Goal: Transaction & Acquisition: Book appointment/travel/reservation

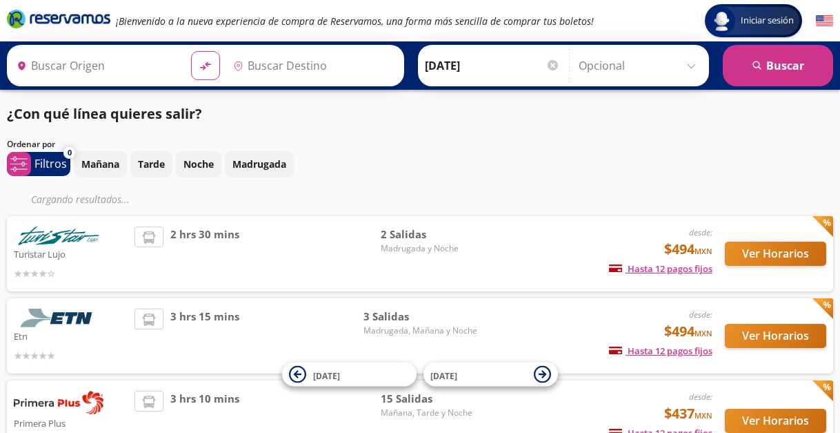
type input "Santiago de Querétaro, [GEOGRAPHIC_DATA]"
type input "[GEOGRAPHIC_DATA], [GEOGRAPHIC_DATA]"
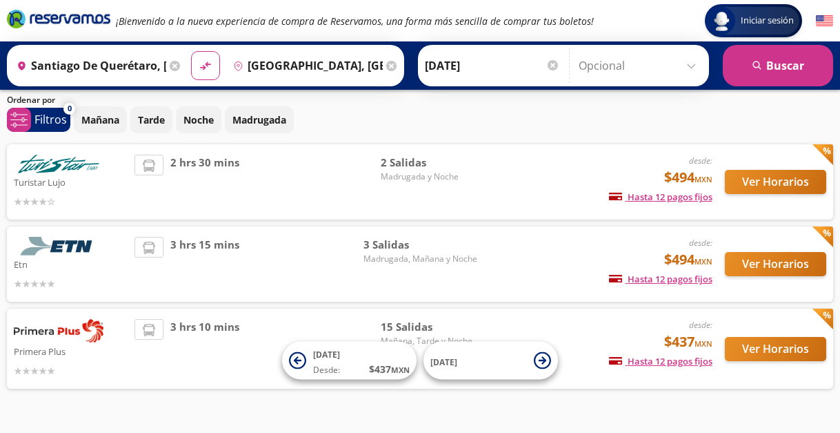
scroll to position [76, 0]
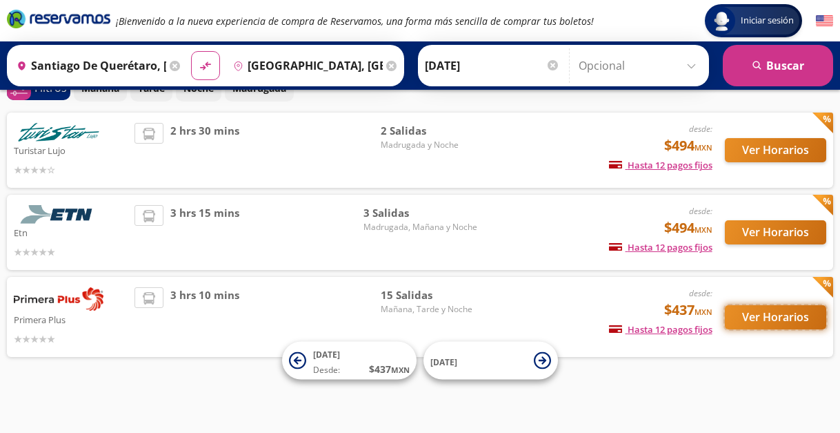
click at [767, 310] on button "Ver Horarios" at bounding box center [775, 317] width 101 height 24
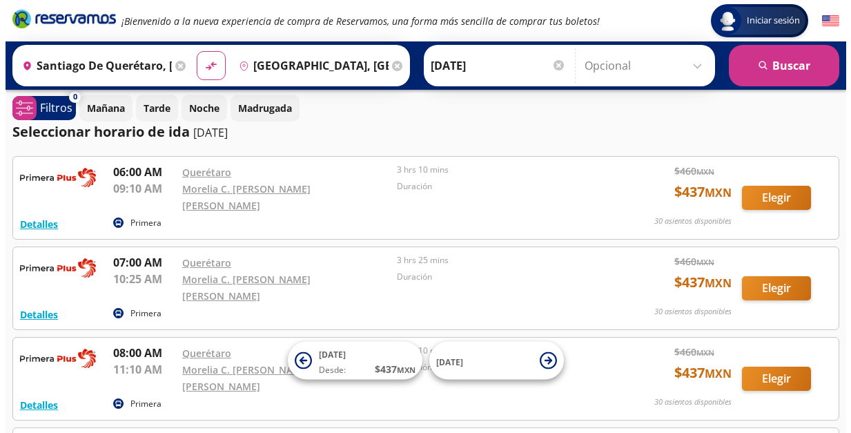
scroll to position [69, 0]
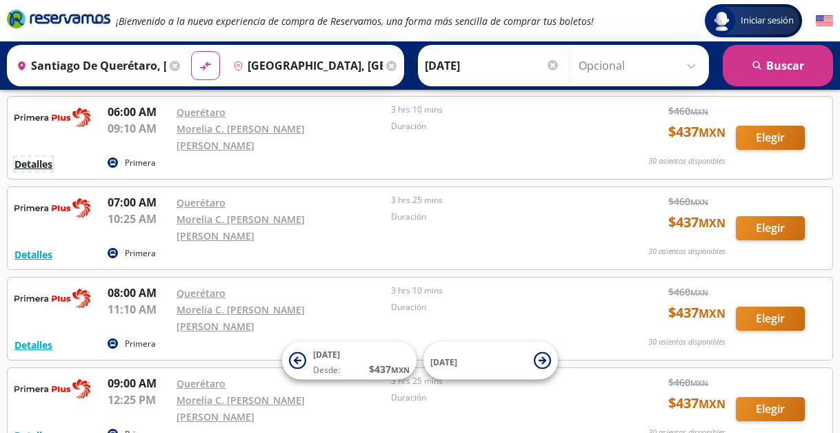
click at [28, 157] on button "Detalles" at bounding box center [33, 164] width 38 height 14
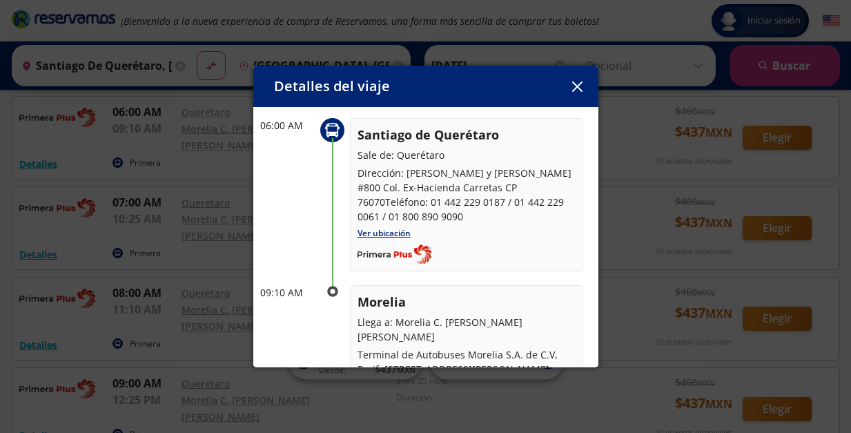
click at [576, 88] on icon "button" at bounding box center [577, 86] width 10 height 10
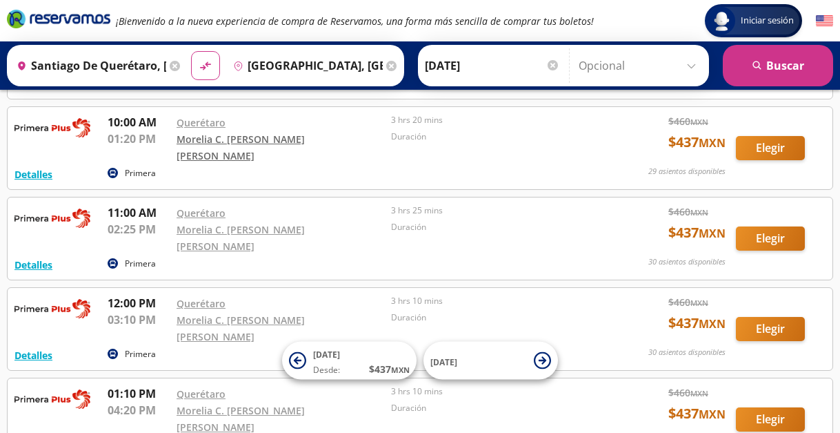
scroll to position [414, 0]
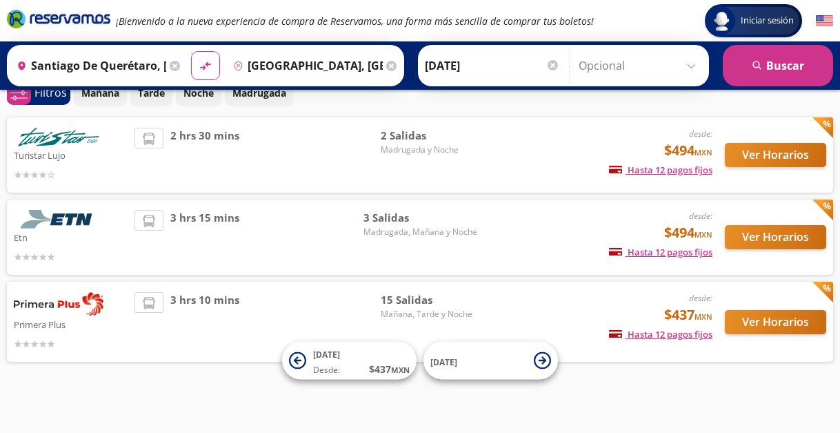
scroll to position [76, 0]
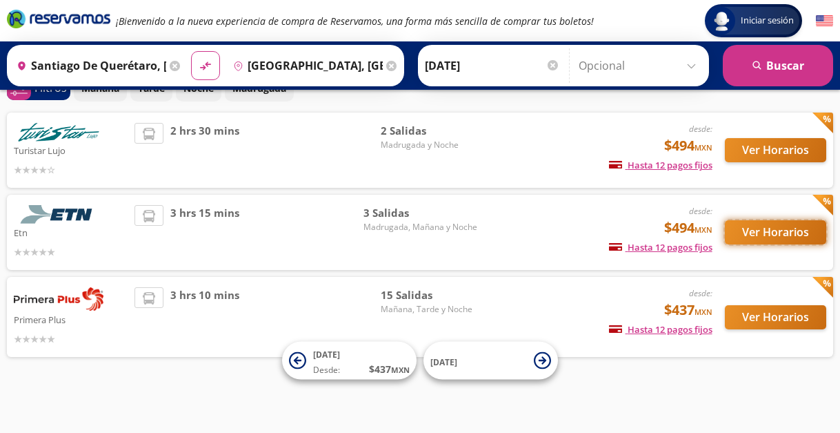
click at [759, 232] on button "Ver Horarios" at bounding box center [775, 232] width 101 height 24
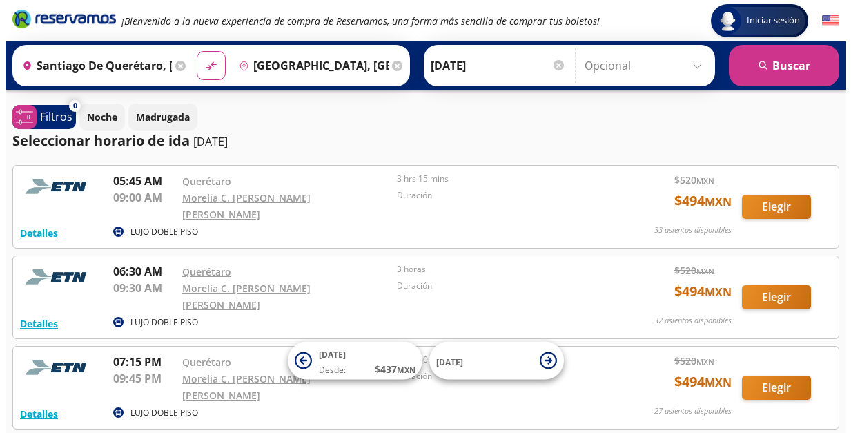
scroll to position [69, 0]
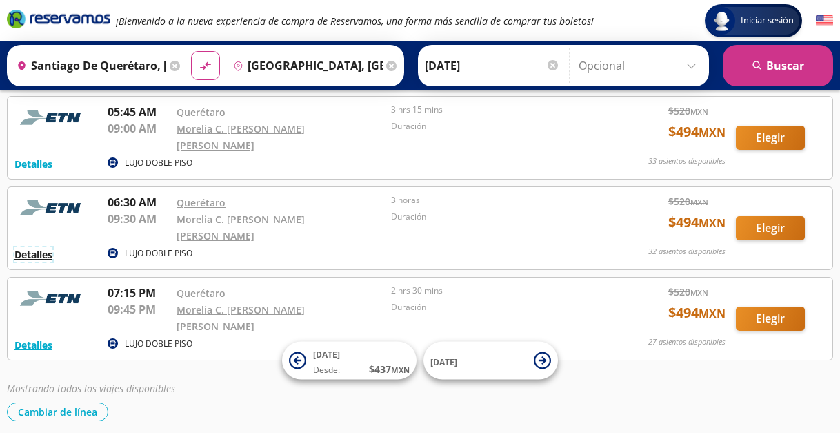
click at [27, 247] on button "Detalles" at bounding box center [33, 254] width 38 height 14
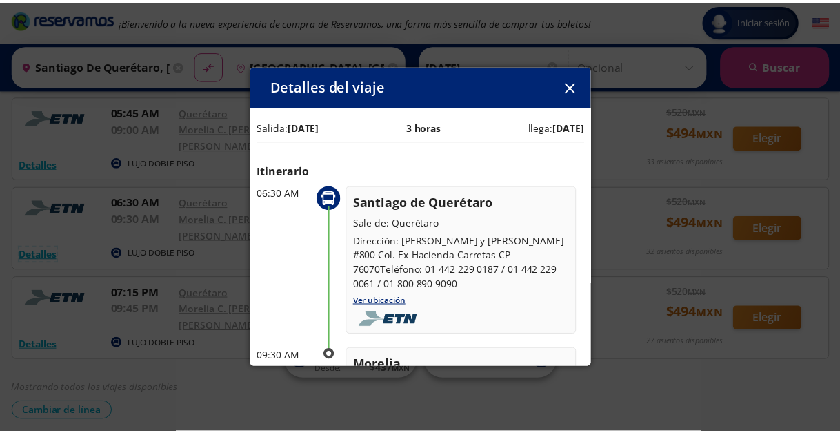
scroll to position [0, 0]
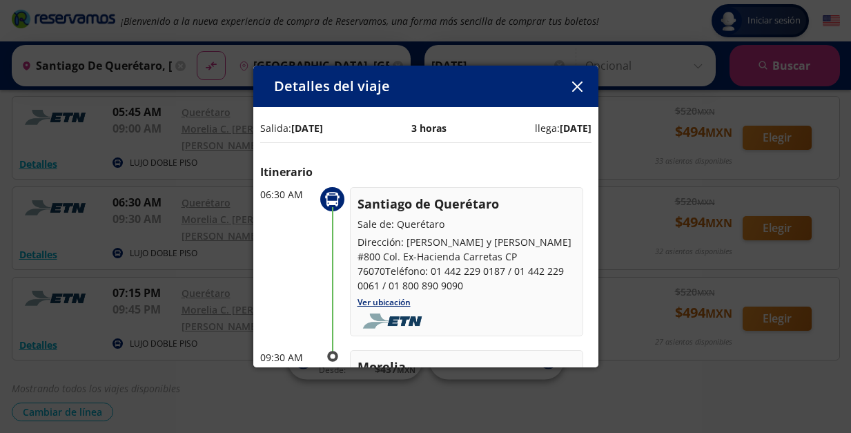
click at [577, 84] on icon "button" at bounding box center [577, 86] width 10 height 10
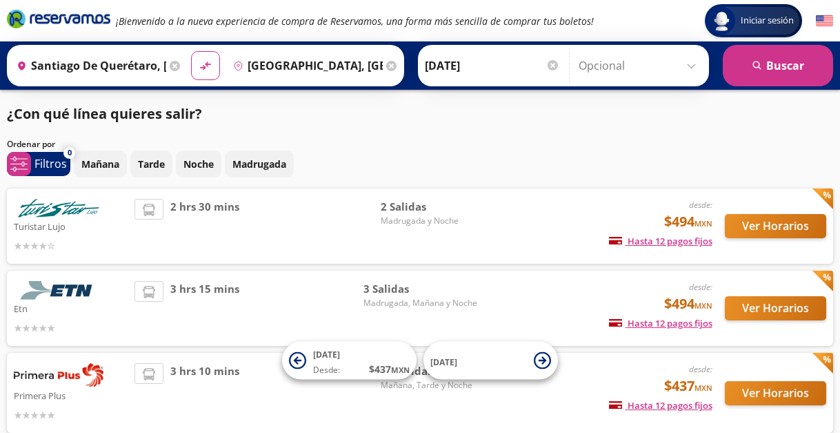
scroll to position [76, 0]
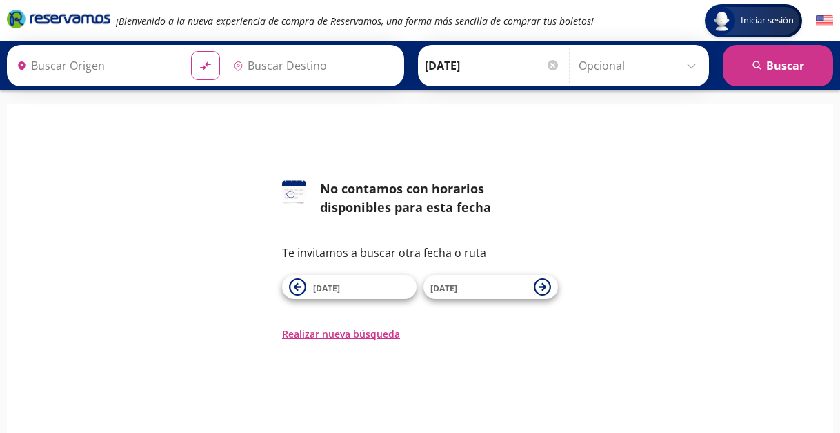
type input "[GEOGRAPHIC_DATA], [GEOGRAPHIC_DATA]"
type input "Central de Autobuses, [GEOGRAPHIC_DATA]"
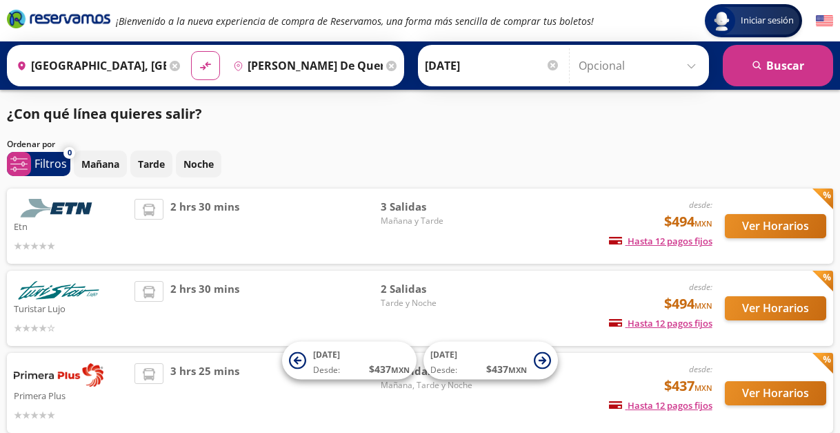
scroll to position [76, 0]
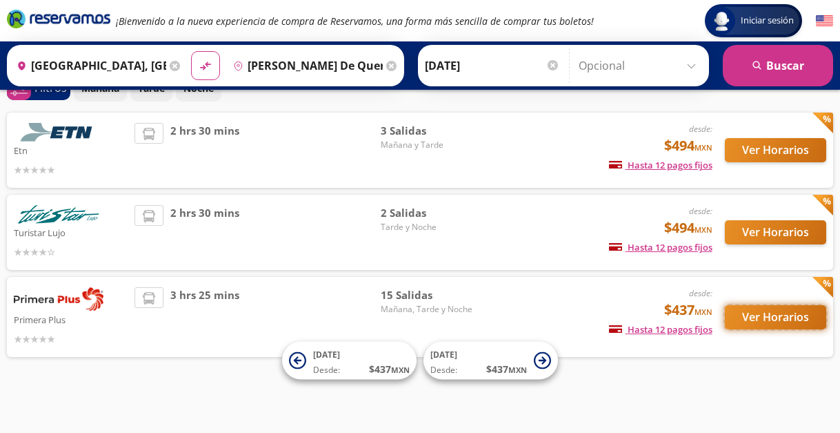
click at [764, 318] on button "Ver Horarios" at bounding box center [775, 317] width 101 height 24
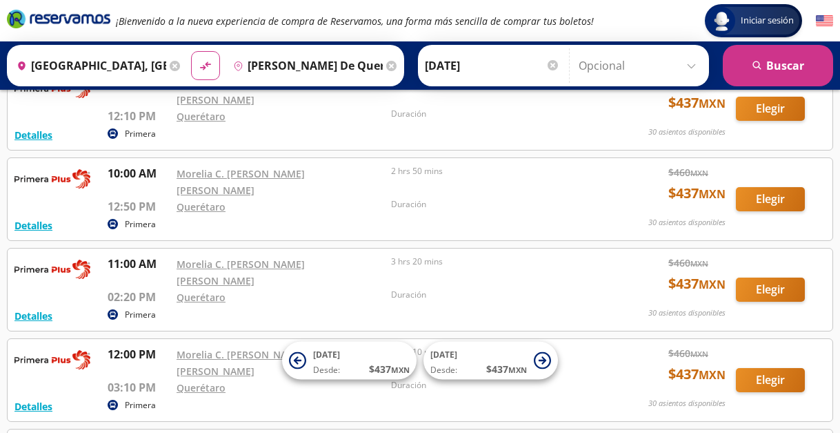
scroll to position [393, 0]
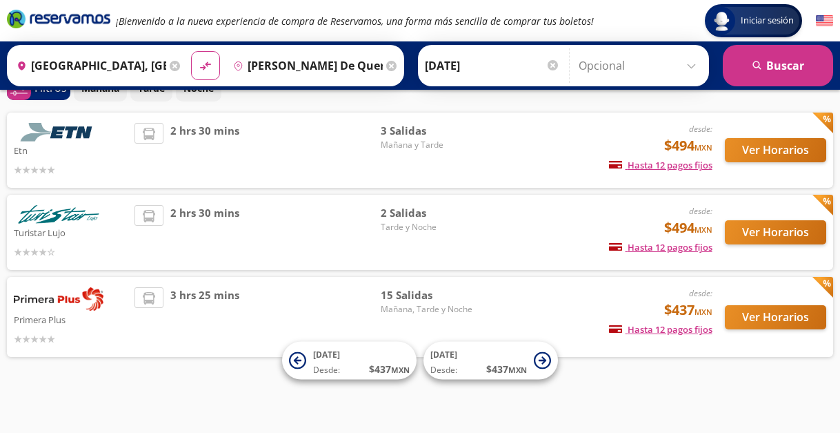
scroll to position [76, 0]
click at [753, 154] on button "Ver Horarios" at bounding box center [775, 150] width 101 height 24
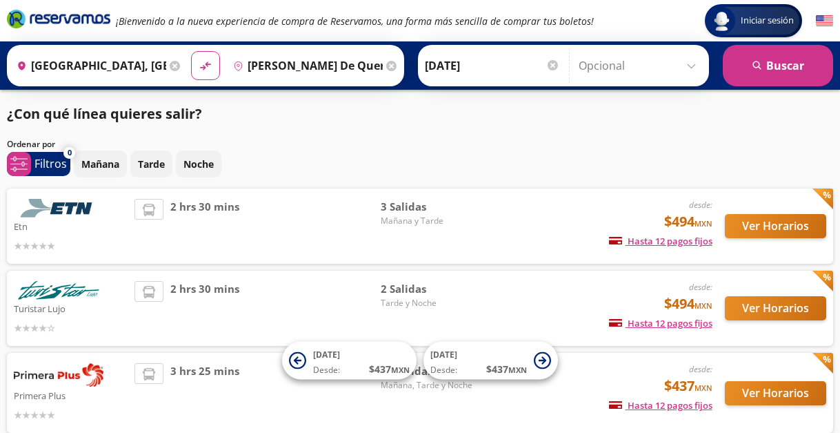
scroll to position [76, 0]
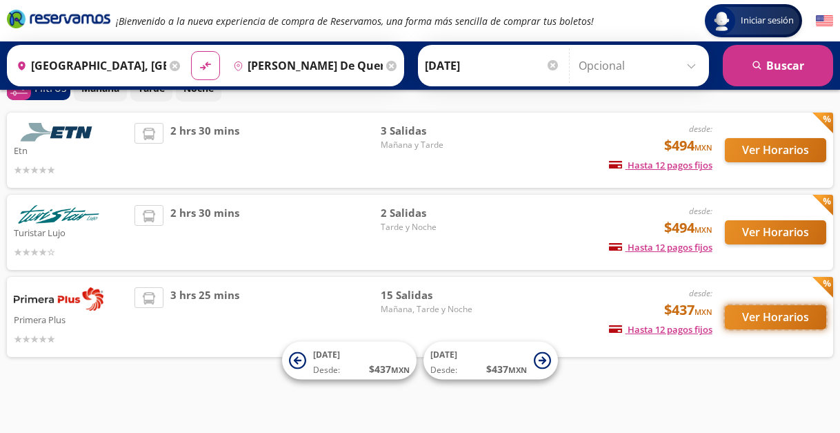
click at [775, 312] on button "Ver Horarios" at bounding box center [775, 317] width 101 height 24
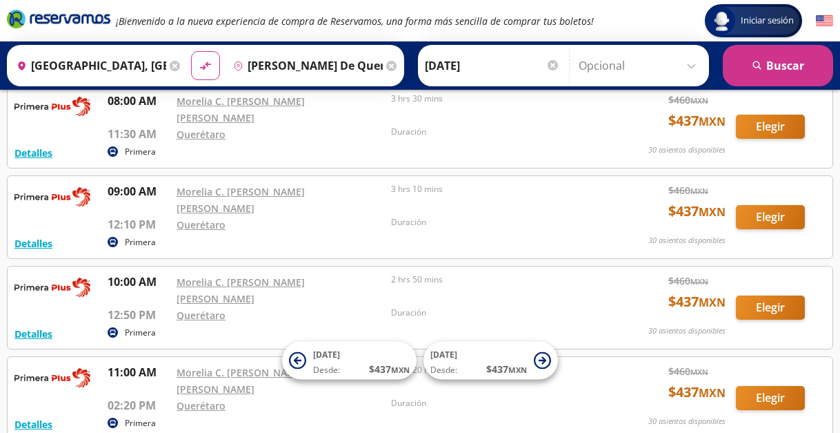
scroll to position [276, 0]
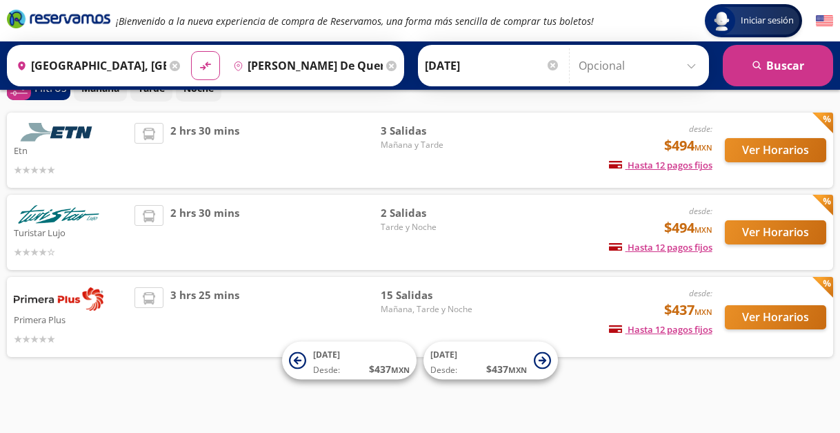
scroll to position [76, 0]
